Goal: Check status: Check status

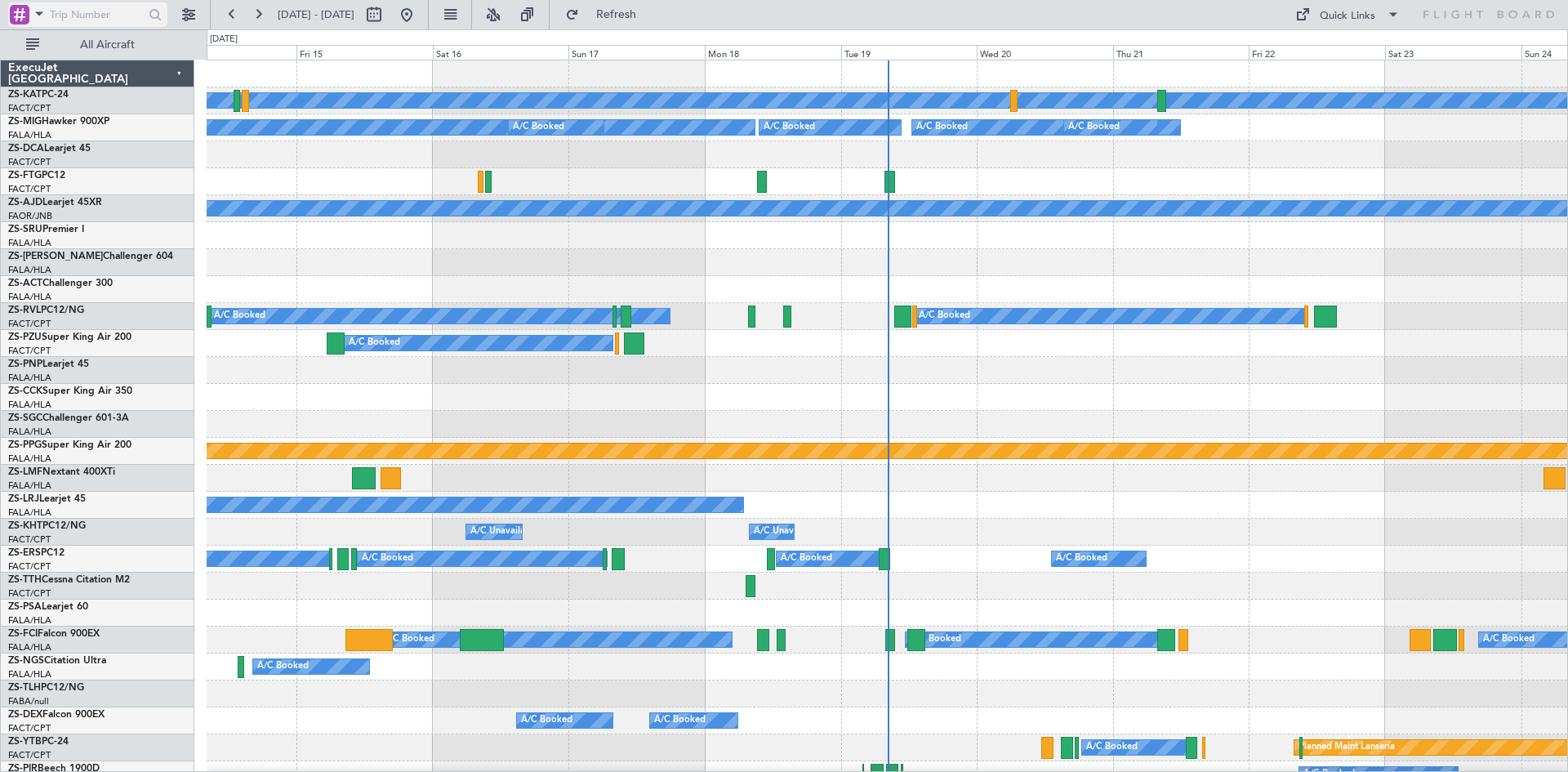
click at [40, 13] on span at bounding box center [40, 13] width 20 height 21
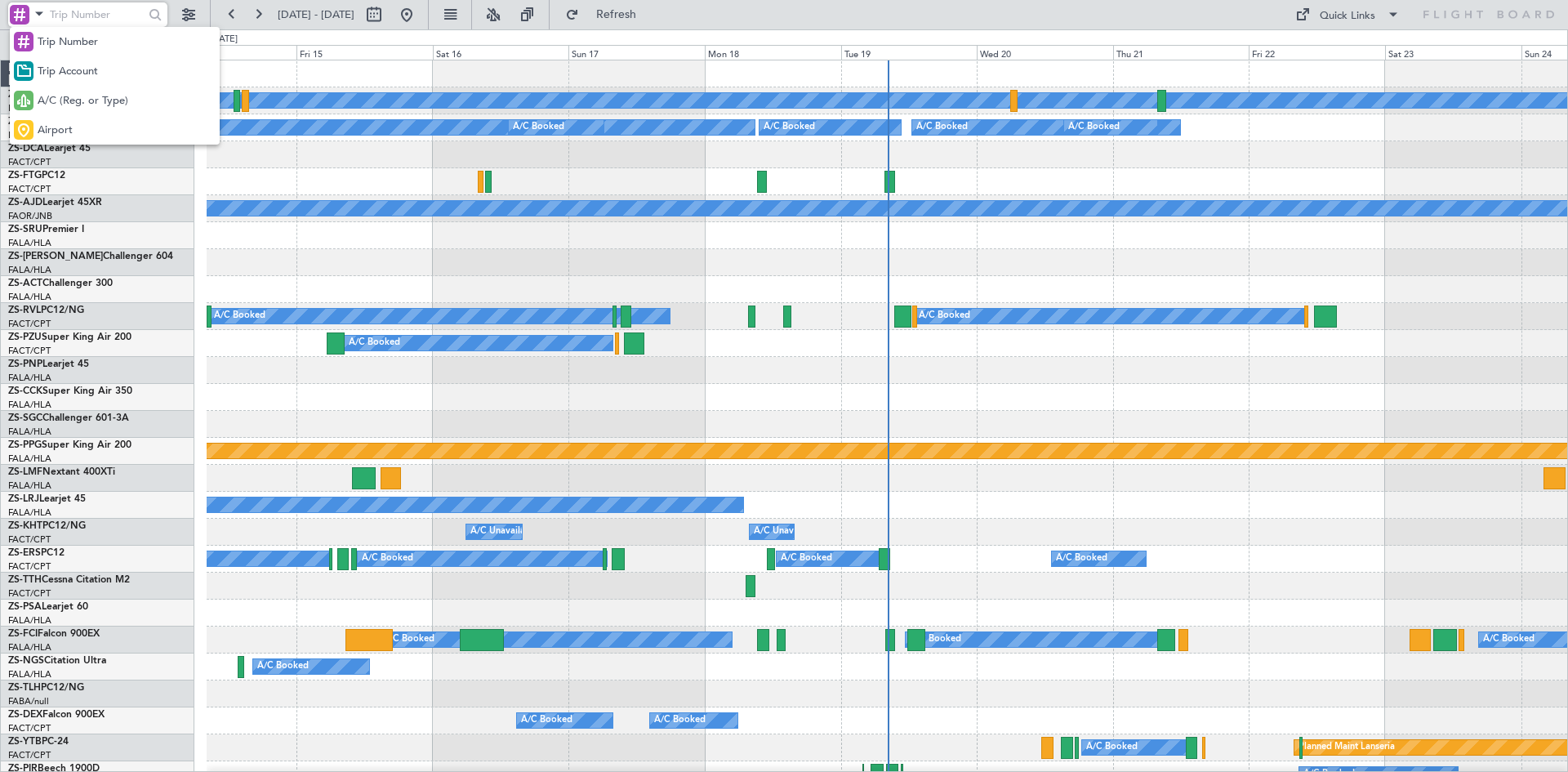
drag, startPoint x: 51, startPoint y: 98, endPoint x: 61, endPoint y: 72, distance: 27.9
click at [54, 86] on div "A/C (Reg. or Type)" at bounding box center [115, 100] width 210 height 30
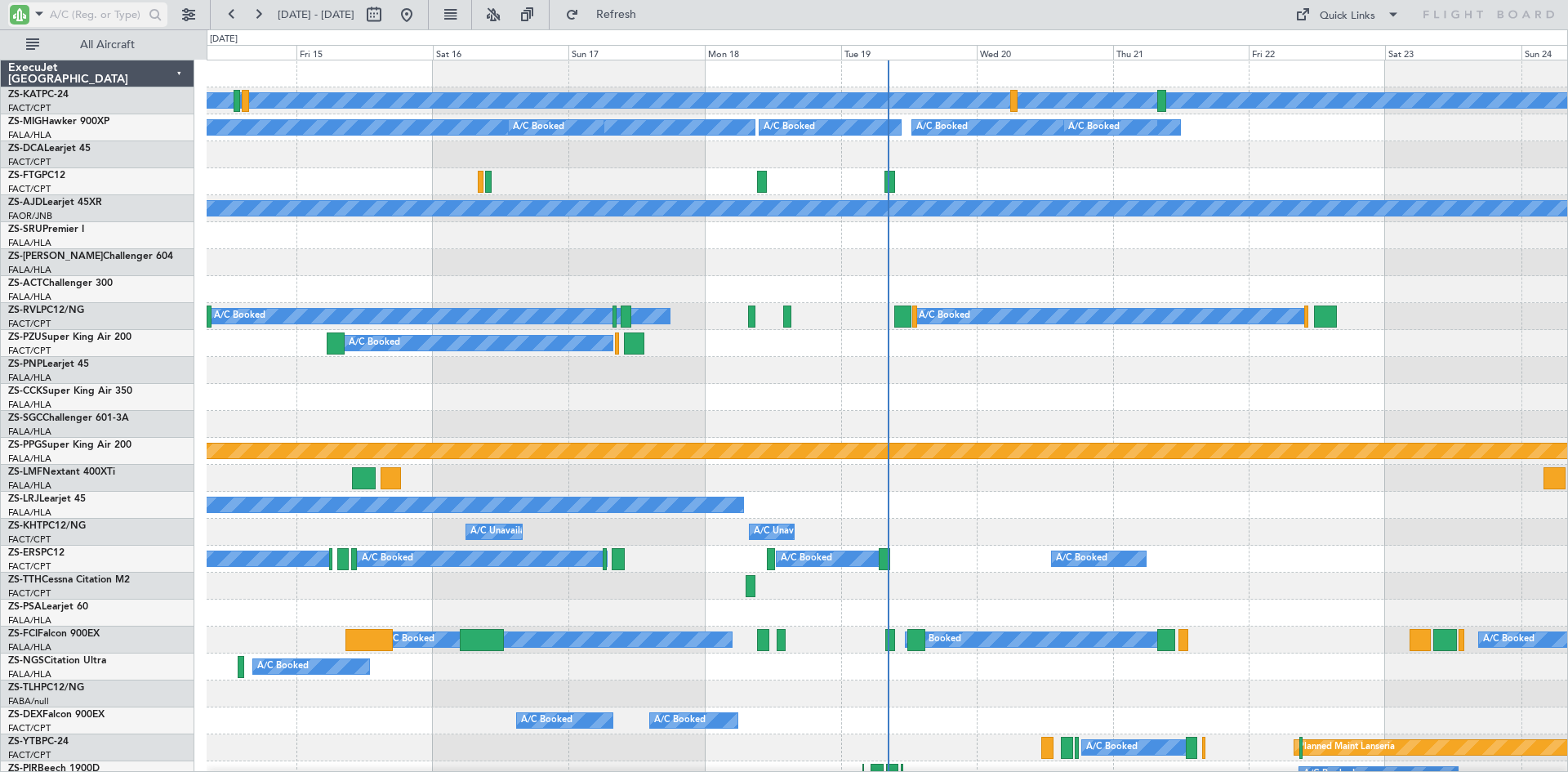
click at [79, 5] on input "text" at bounding box center [96, 14] width 94 height 24
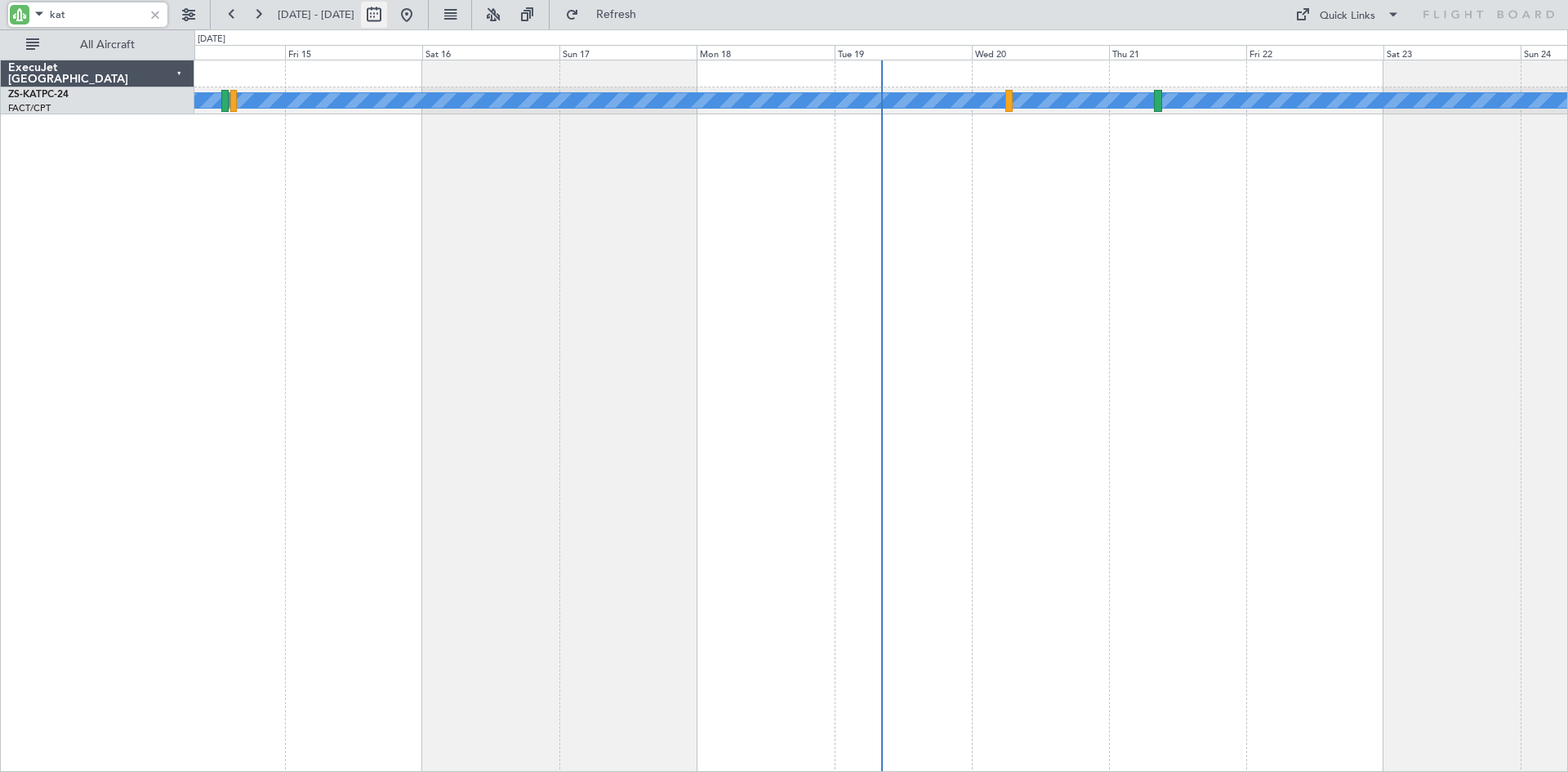
type input "kat"
click at [387, 13] on button at bounding box center [374, 14] width 26 height 26
select select "8"
select select "2025"
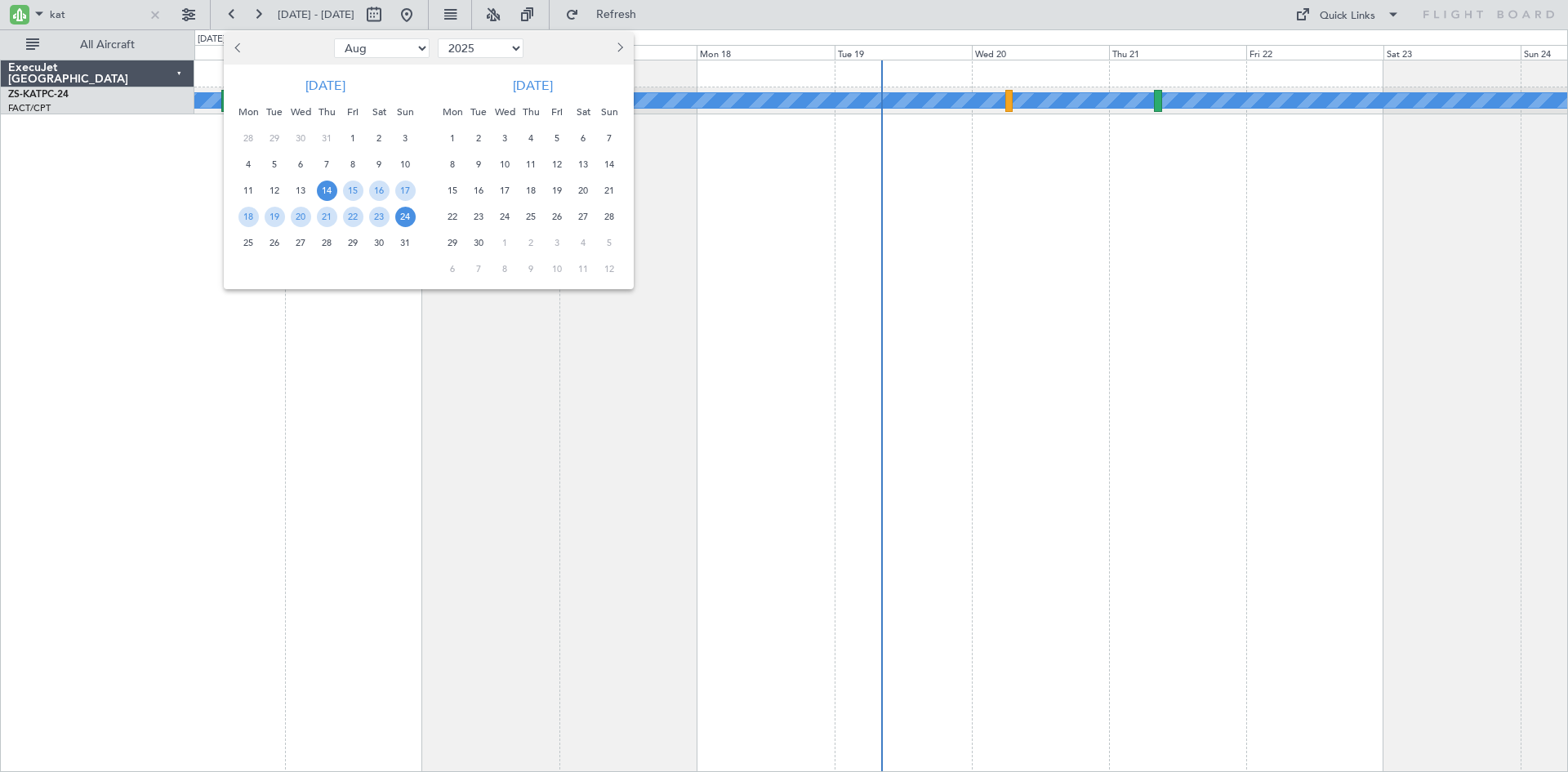
click at [505, 190] on span "17" at bounding box center [505, 191] width 21 height 21
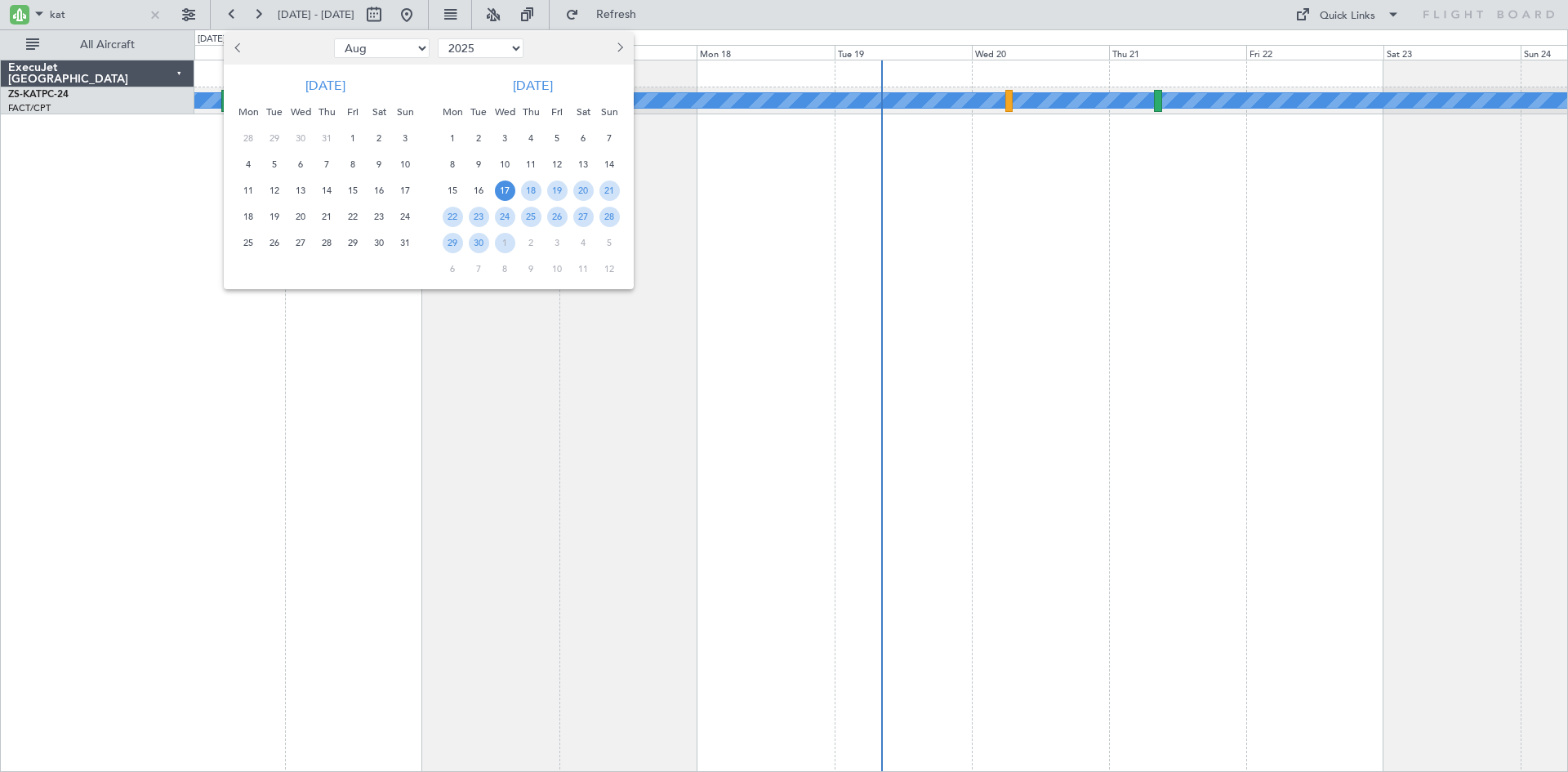
click at [505, 190] on span "17" at bounding box center [505, 191] width 21 height 21
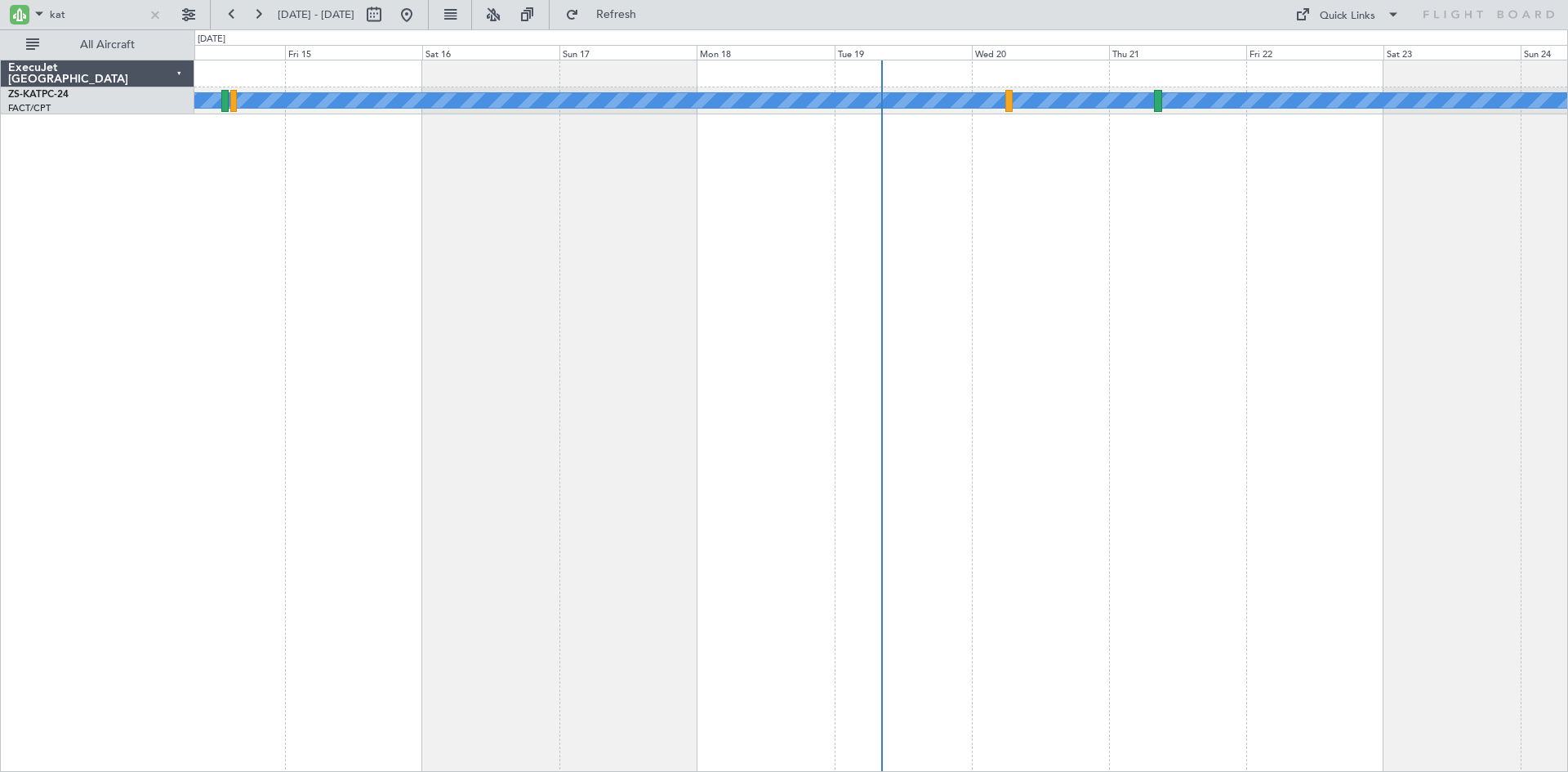
select select "9"
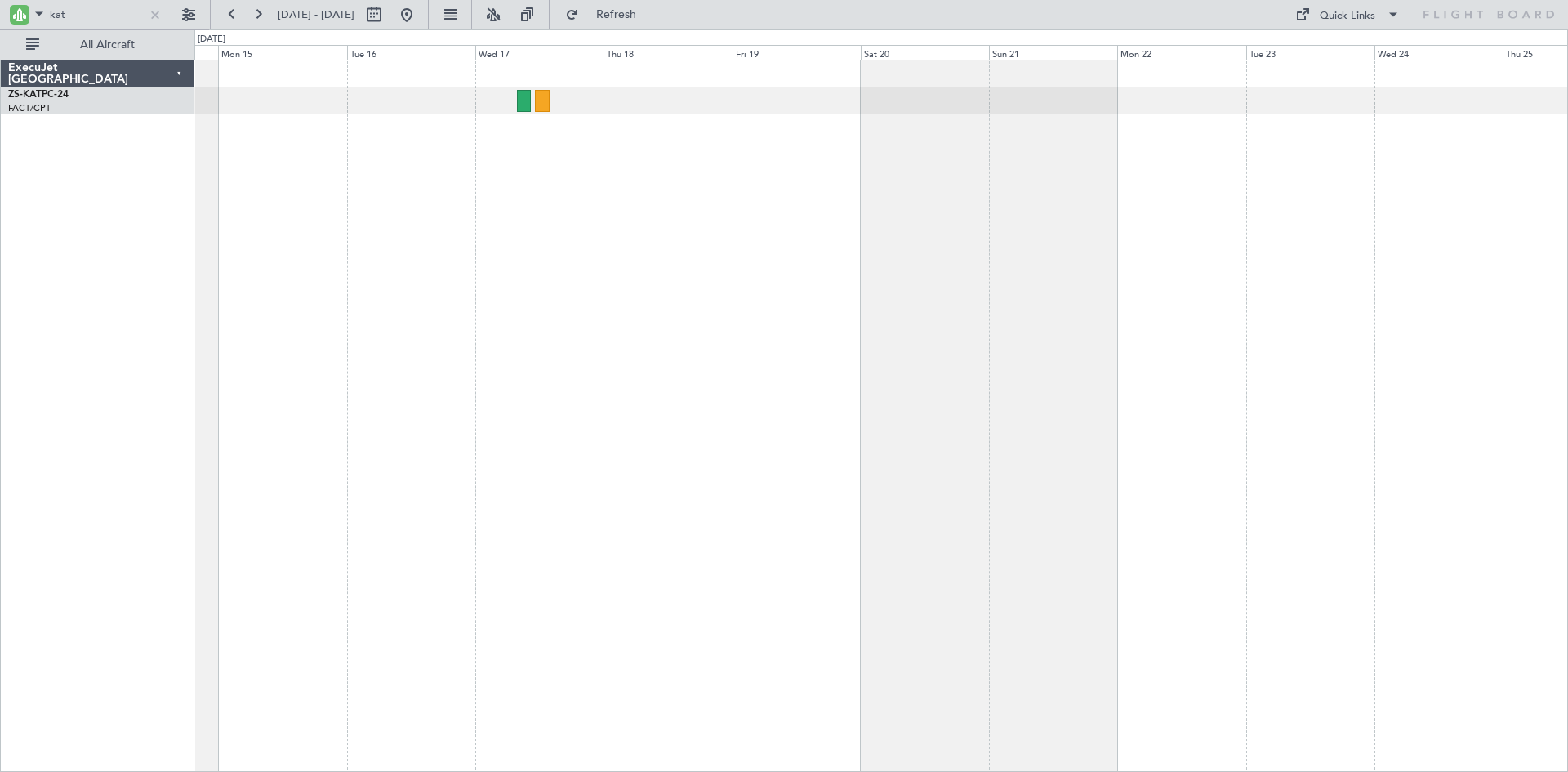
click at [516, 100] on div at bounding box center [881, 101] width 1373 height 27
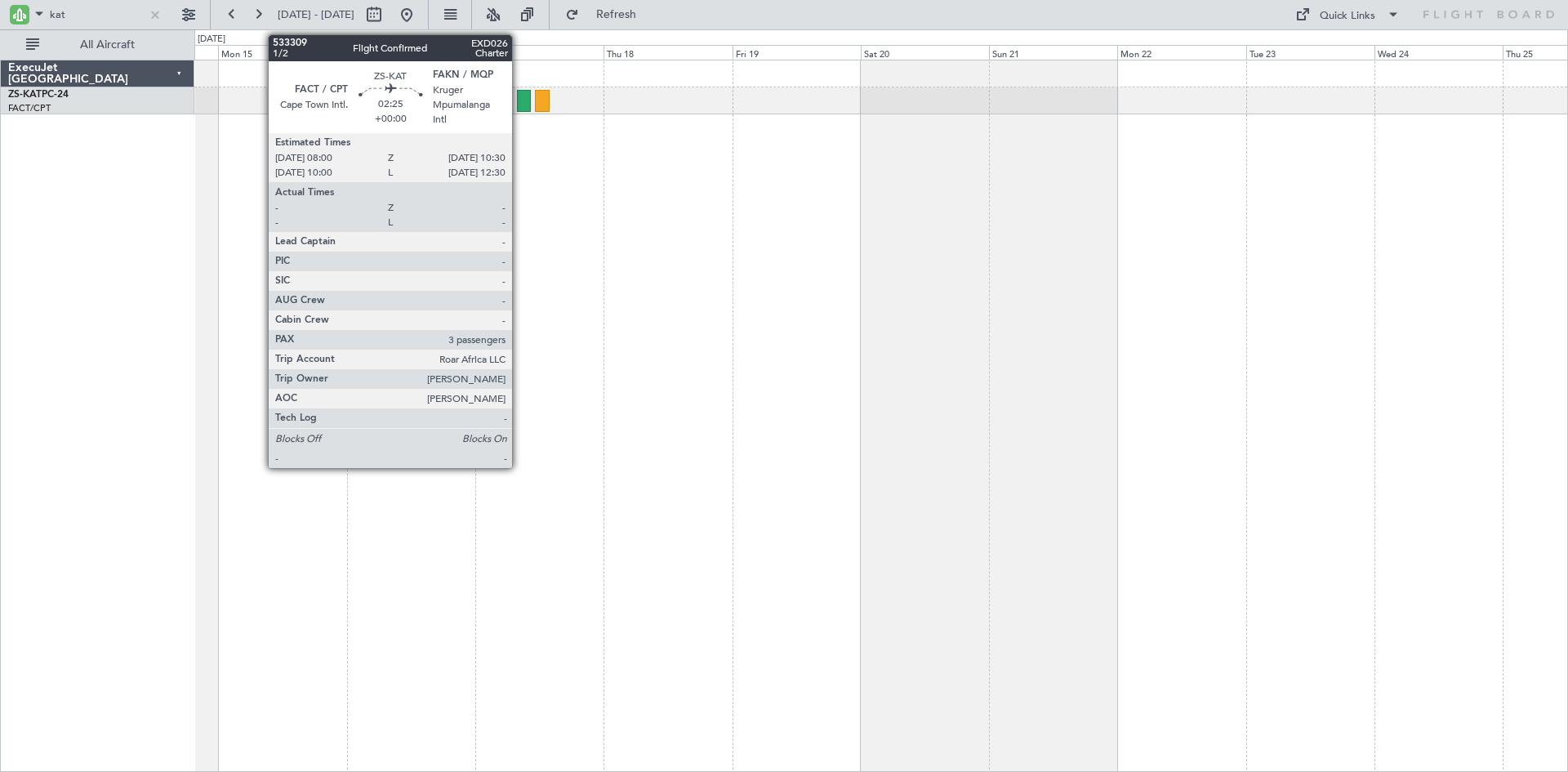
click at [519, 101] on div at bounding box center [523, 101] width 13 height 22
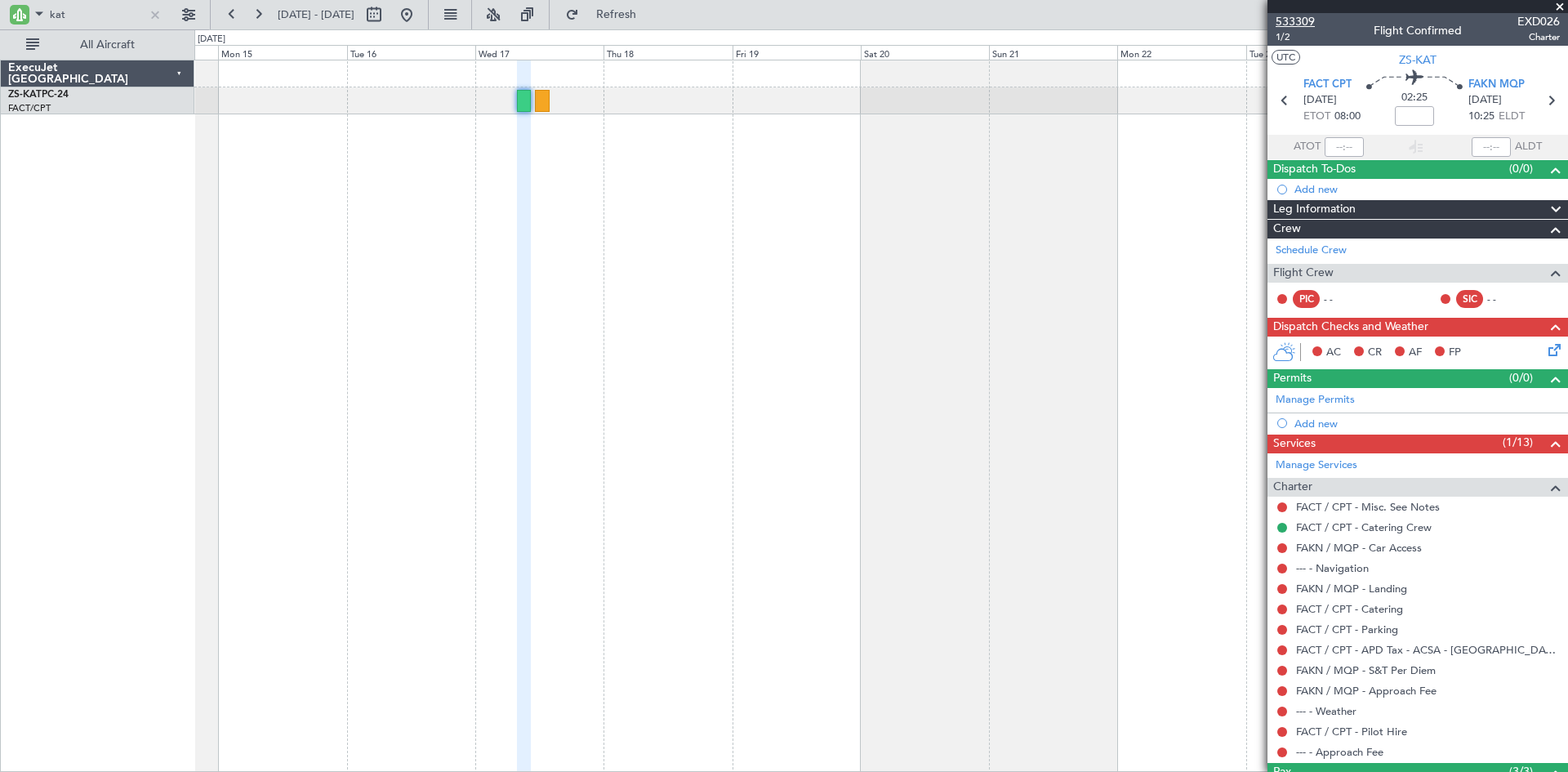
click at [1294, 21] on span "533309" at bounding box center [1296, 22] width 40 height 17
